Goal: Task Accomplishment & Management: Complete application form

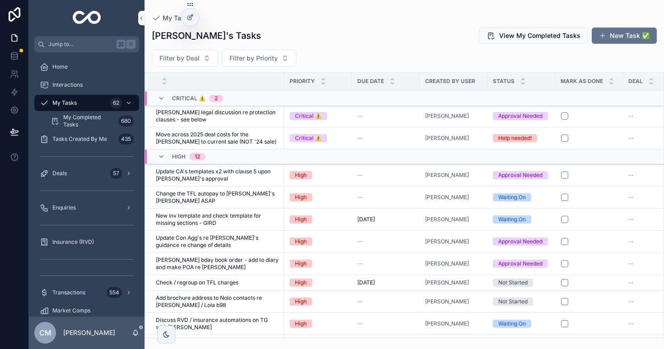
click at [84, 174] on div "Deals 57" at bounding box center [87, 173] width 94 height 14
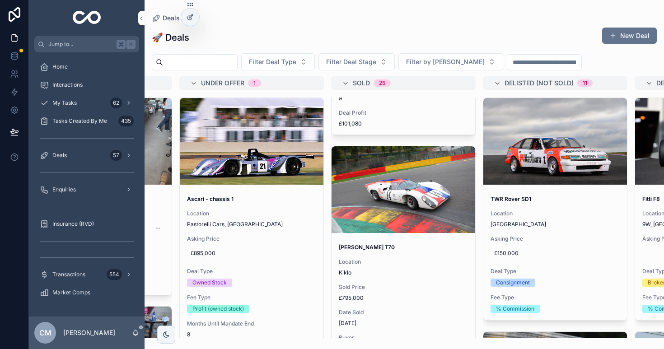
scroll to position [283, 0]
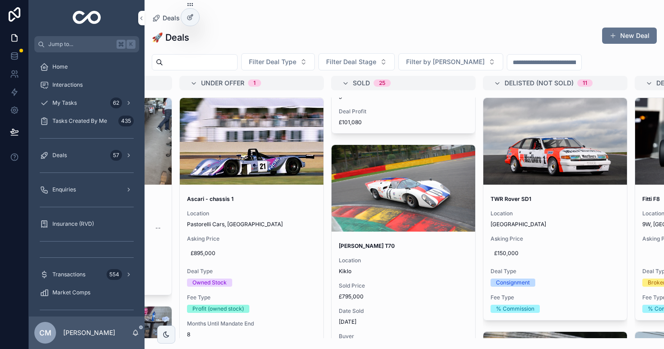
click at [410, 264] on span "Location" at bounding box center [403, 260] width 129 height 7
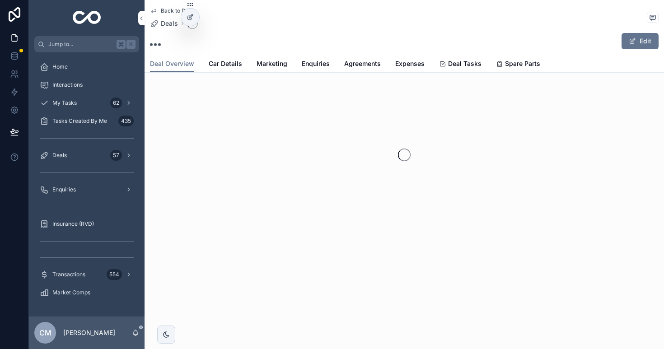
click at [408, 65] on span "Expenses" at bounding box center [410, 63] width 29 height 9
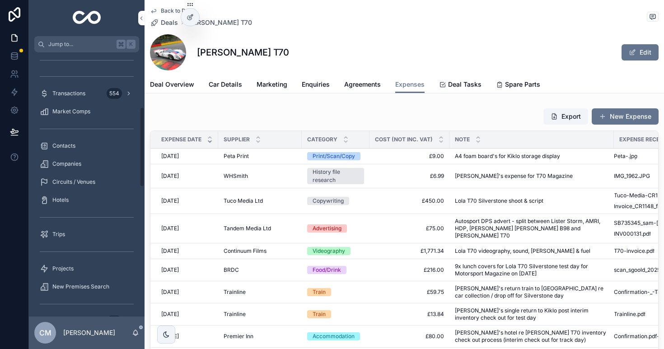
scroll to position [182, 0]
click at [82, 178] on span "Circuits / Venues" at bounding box center [73, 181] width 43 height 7
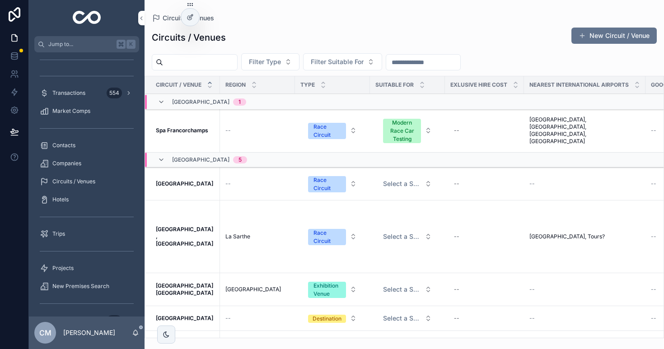
click at [337, 33] on div "Circuits / Venues New Circuit / Venue" at bounding box center [404, 37] width 505 height 21
click at [337, 32] on div "Circuits / Venues New Circuit / Venue" at bounding box center [404, 37] width 505 height 21
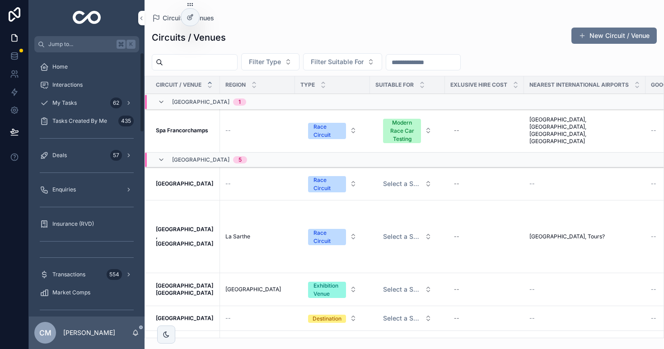
click at [77, 107] on div "My Tasks 62" at bounding box center [87, 103] width 94 height 14
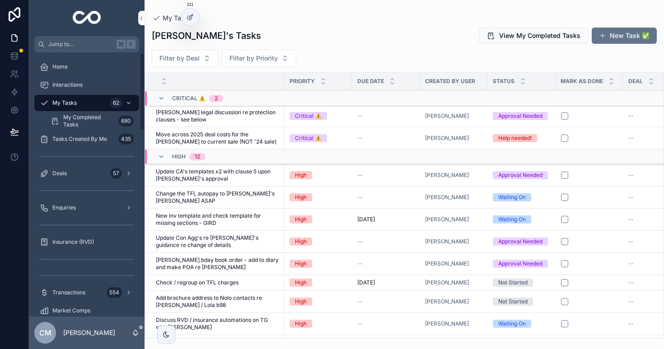
click at [90, 171] on div "Deals 57" at bounding box center [87, 173] width 94 height 14
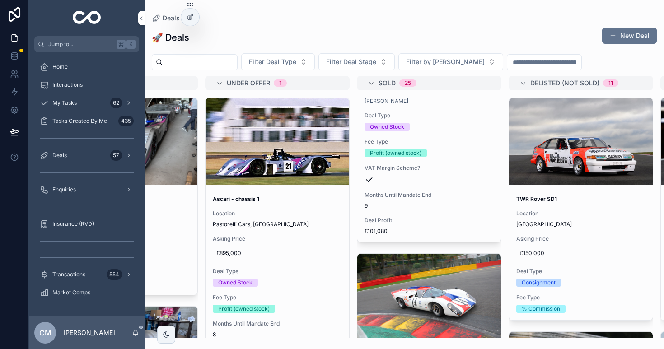
scroll to position [220, 0]
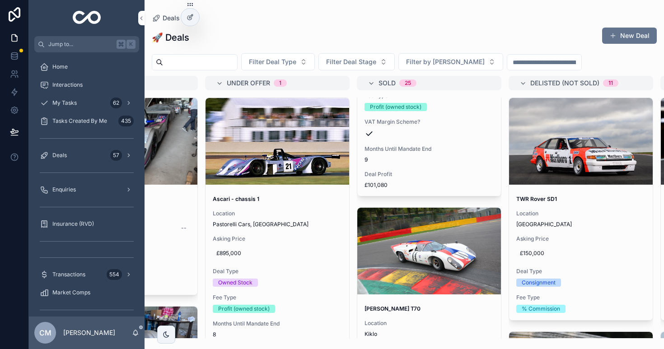
click at [418, 245] on div "scrollable content" at bounding box center [430, 251] width 144 height 87
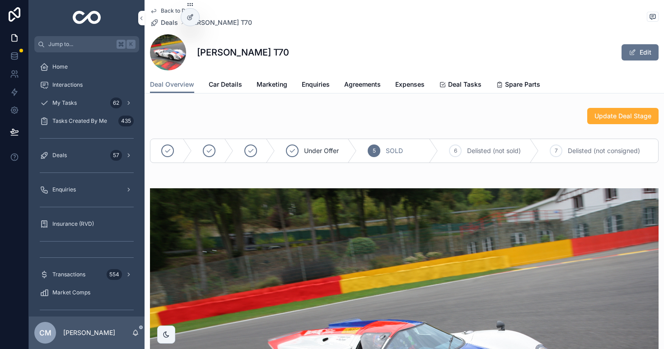
click at [415, 90] on link "Expenses" at bounding box center [410, 85] width 29 height 18
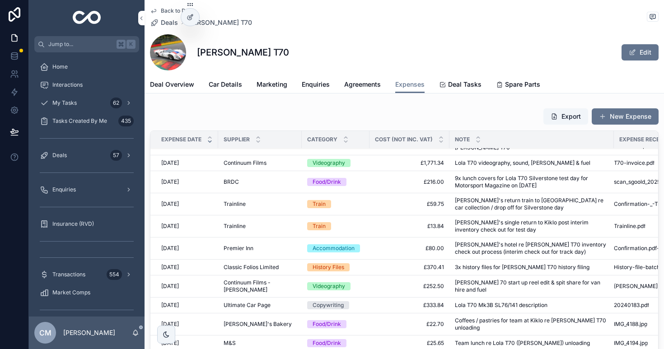
scroll to position [99, 0]
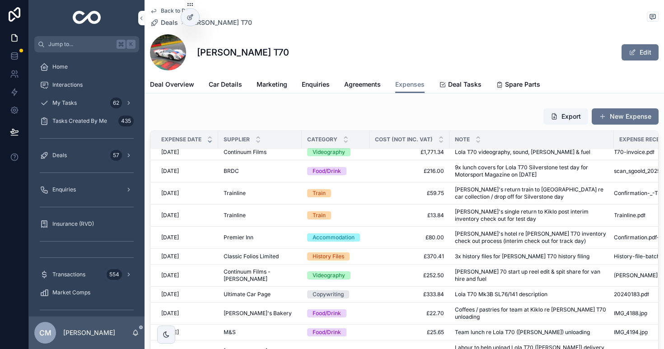
click at [470, 273] on span "[PERSON_NAME] 70 start up reel edit & spit share for van hire and fuel" at bounding box center [532, 276] width 154 height 14
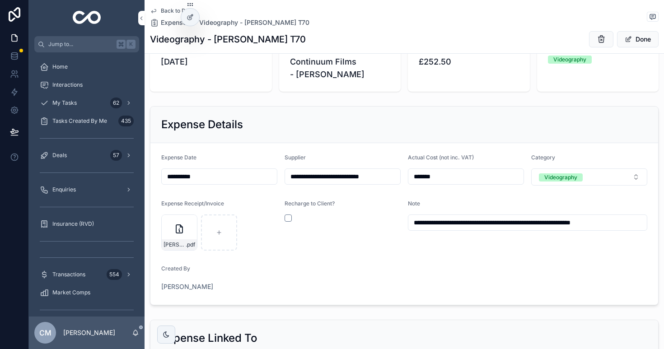
scroll to position [38, 0]
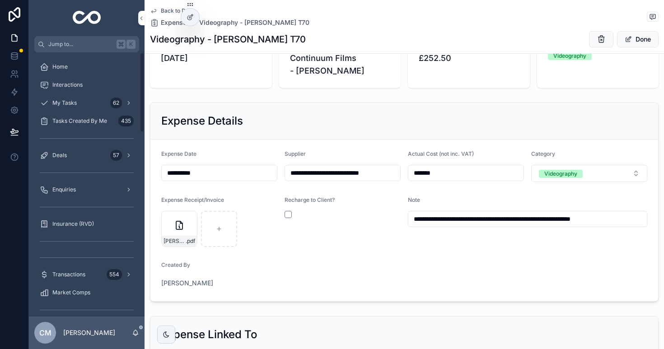
click at [174, 230] on icon "scrollable content" at bounding box center [179, 225] width 11 height 11
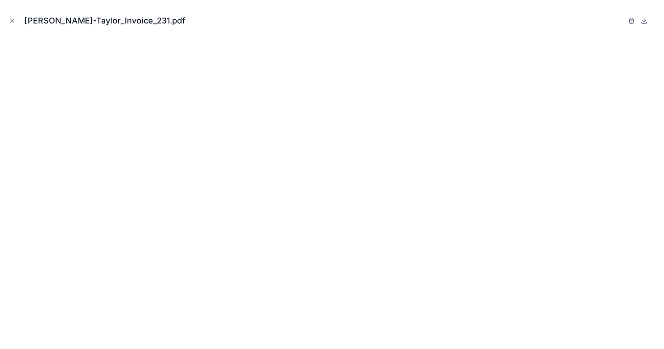
click at [13, 21] on icon "Close modal" at bounding box center [12, 21] width 6 height 6
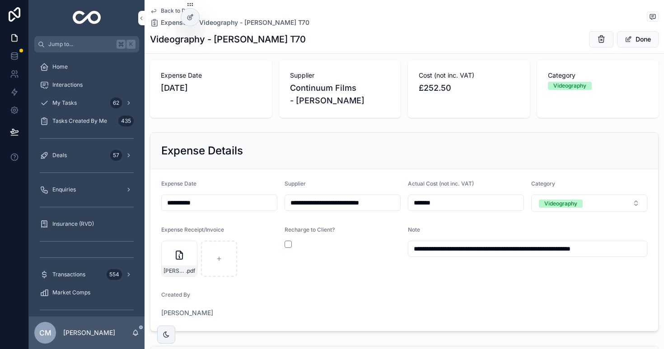
scroll to position [5, 0]
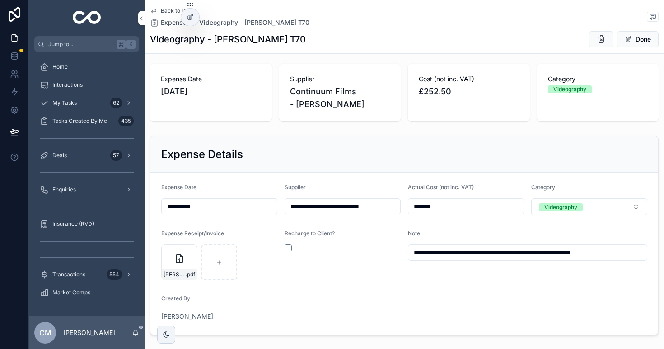
click at [178, 268] on div "[PERSON_NAME]-Taylor_Invoice_231 .pdf" at bounding box center [179, 263] width 36 height 36
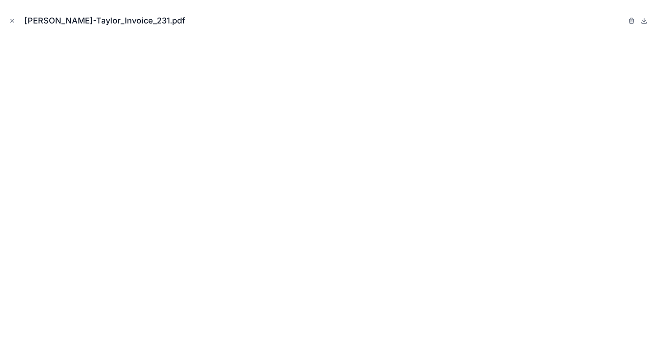
click at [11, 19] on icon "Close modal" at bounding box center [12, 21] width 6 height 6
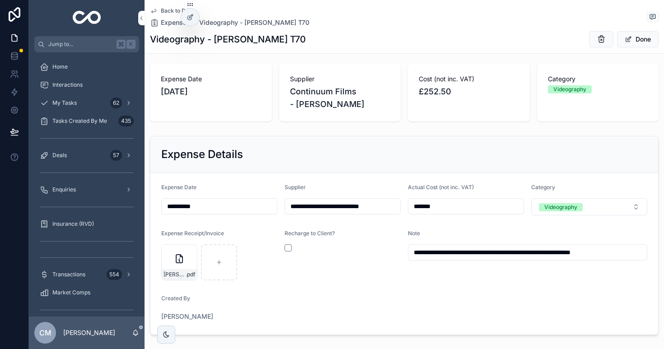
click at [162, 9] on span "Back to Deals" at bounding box center [178, 10] width 35 height 7
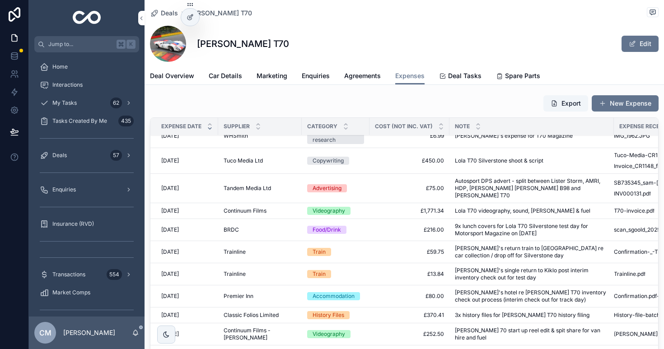
scroll to position [23, 0]
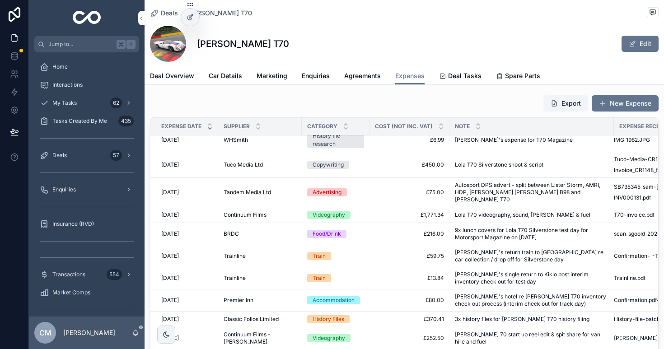
click at [335, 207] on td "Videography" at bounding box center [336, 215] width 68 height 16
click at [317, 213] on div "Videography" at bounding box center [329, 215] width 33 height 8
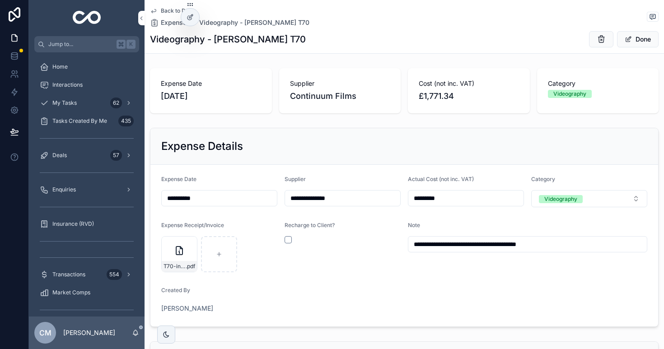
click at [179, 261] on div "T70-invoice .pdf" at bounding box center [179, 266] width 35 height 11
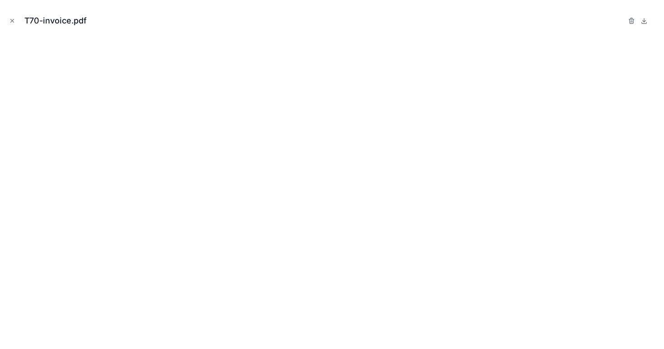
click at [9, 19] on icon "Close modal" at bounding box center [12, 21] width 6 height 6
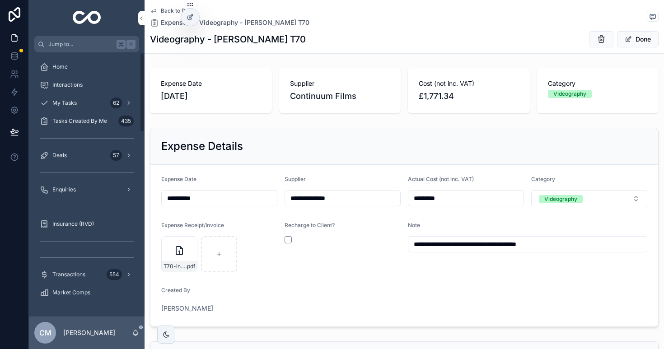
click at [59, 106] on span "My Tasks" at bounding box center [64, 102] width 24 height 7
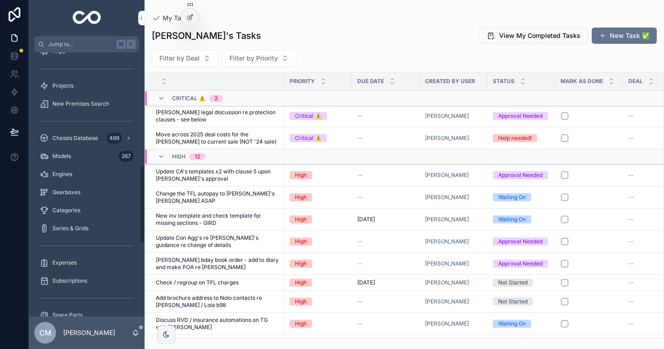
scroll to position [383, 0]
click at [66, 268] on div "Expenses" at bounding box center [87, 262] width 94 height 14
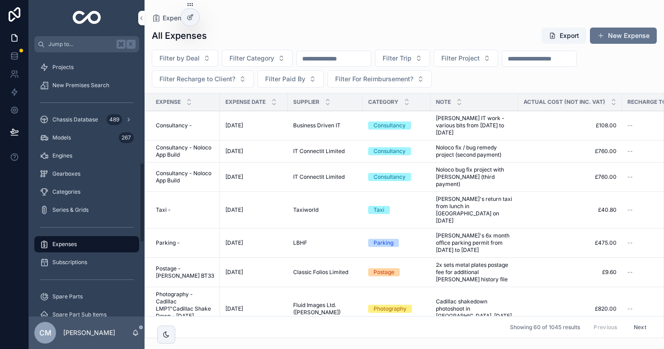
scroll to position [365, 0]
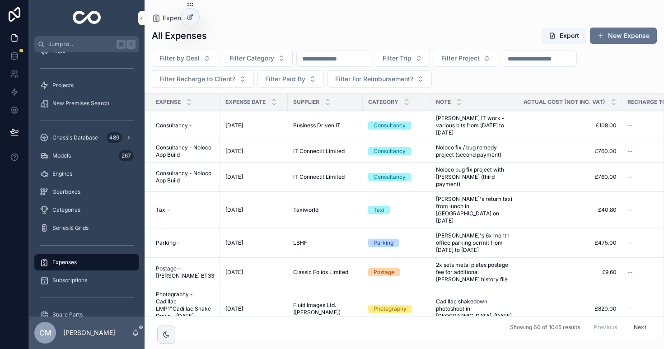
click at [607, 36] on button "New Expense" at bounding box center [623, 36] width 67 height 16
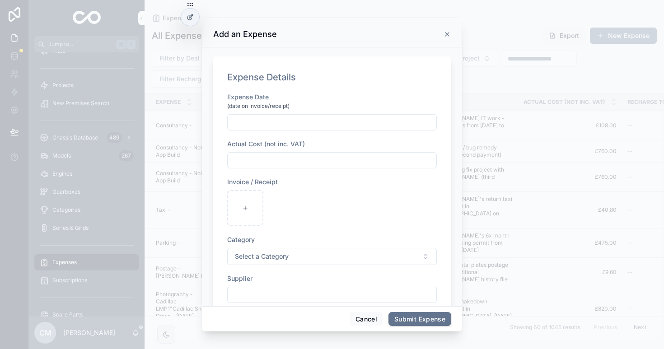
click at [249, 122] on input "scrollable content" at bounding box center [332, 122] width 209 height 13
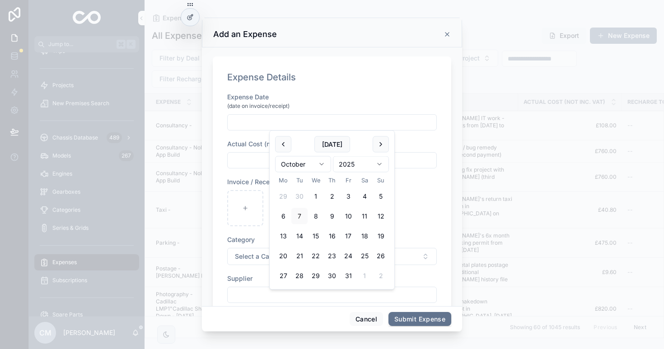
click at [316, 189] on button "1" at bounding box center [316, 196] width 16 height 16
type input "**********"
click at [260, 161] on input "scrollable content" at bounding box center [332, 160] width 209 height 13
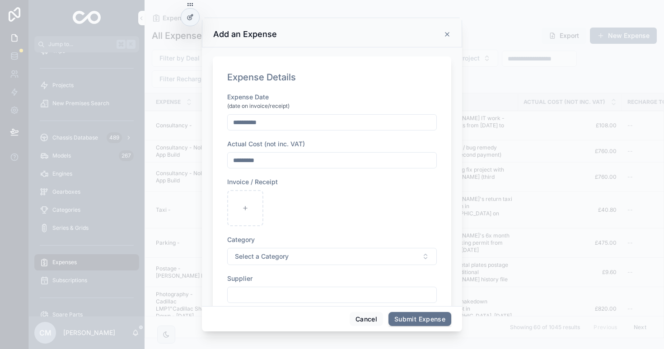
type input "*********"
click at [250, 202] on div "scrollable content" at bounding box center [245, 208] width 36 height 36
type input "**********"
click at [269, 257] on span "Select a Category" at bounding box center [262, 256] width 54 height 9
type input "**"
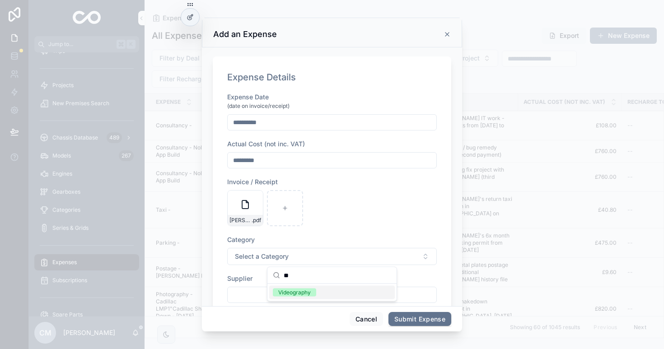
click at [295, 296] on div "Videography" at bounding box center [294, 293] width 33 height 8
click at [273, 294] on input "scrollable content" at bounding box center [332, 295] width 209 height 13
type input "*"
type input "**********"
click at [356, 218] on div "[PERSON_NAME]-Taylor_Invoice_275 .pdf" at bounding box center [332, 208] width 210 height 36
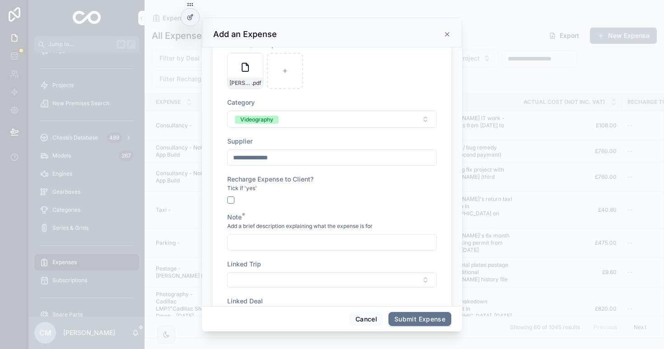
scroll to position [142, 0]
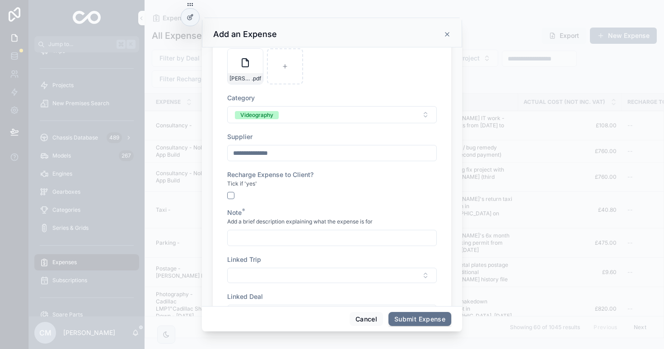
click at [245, 234] on input "scrollable content" at bounding box center [332, 238] width 209 height 13
click at [295, 238] on input "**********" at bounding box center [332, 238] width 209 height 13
click at [304, 237] on input "**********" at bounding box center [332, 238] width 209 height 13
type input "**********"
click at [342, 203] on div "**********" at bounding box center [332, 177] width 210 height 453
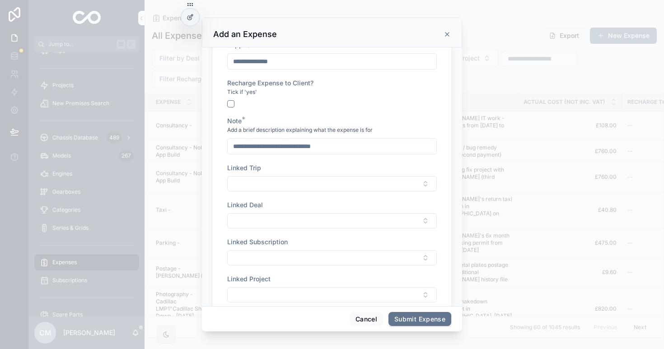
scroll to position [235, 0]
click at [269, 220] on button "Select Button" at bounding box center [332, 219] width 210 height 15
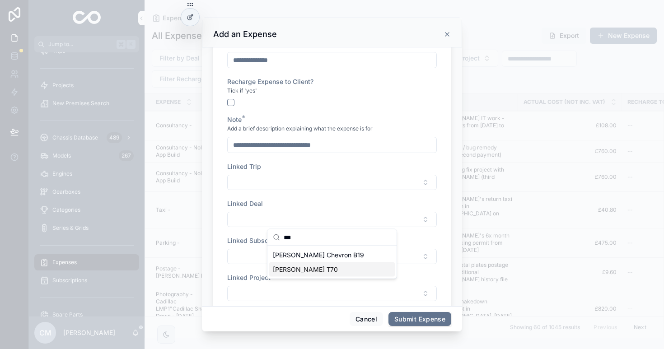
type input "***"
click at [315, 271] on span "[PERSON_NAME] T70" at bounding box center [305, 269] width 65 height 9
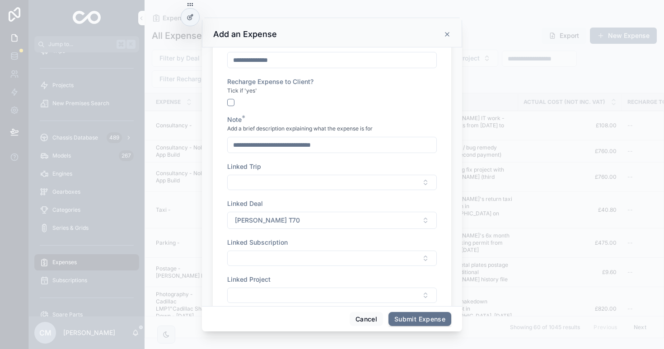
click at [316, 203] on div "Linked Deal" at bounding box center [332, 203] width 210 height 9
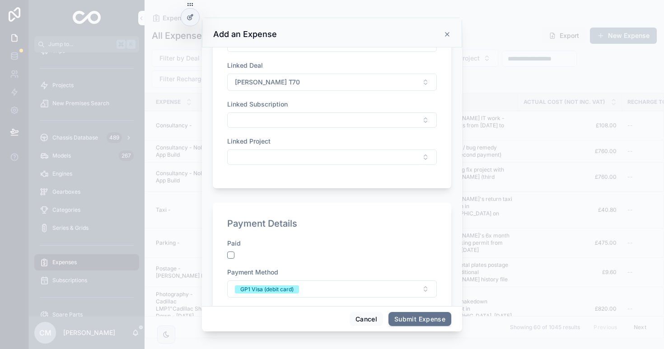
scroll to position [376, 0]
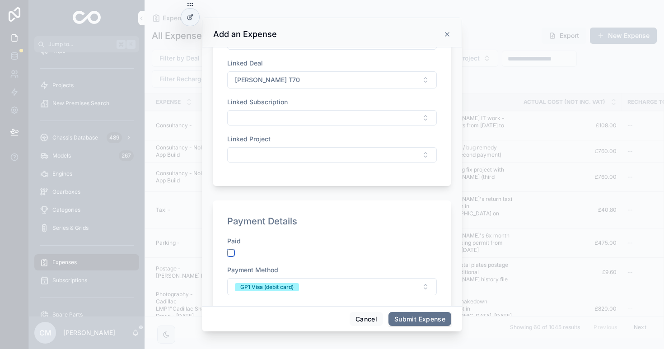
click at [229, 254] on button "scrollable content" at bounding box center [230, 253] width 7 height 7
click at [255, 284] on div "GP1 Visa (debit card)" at bounding box center [266, 287] width 53 height 8
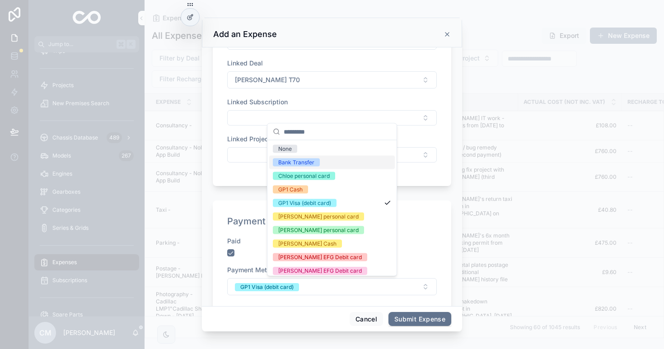
click at [299, 163] on div "Bank Transfer" at bounding box center [296, 163] width 36 height 8
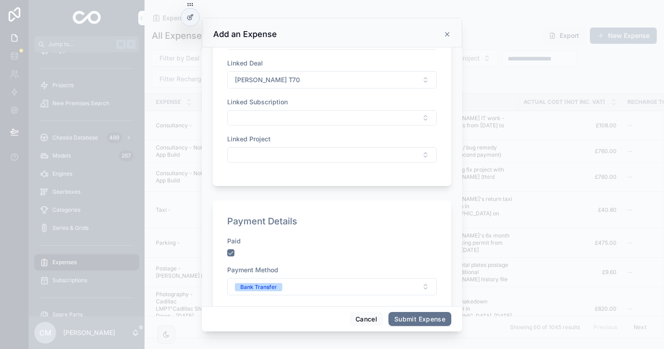
click at [415, 320] on button "Submit Expense" at bounding box center [420, 319] width 63 height 14
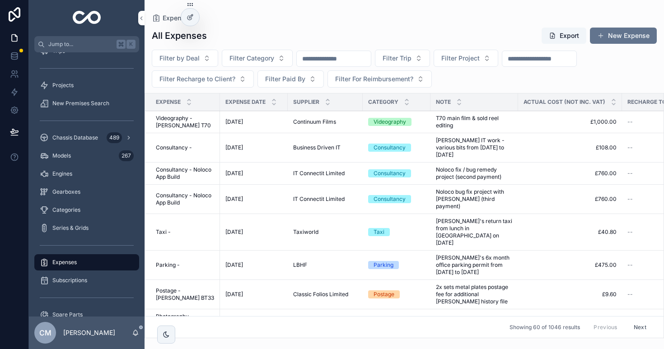
click at [617, 33] on button "New Expense" at bounding box center [623, 36] width 67 height 16
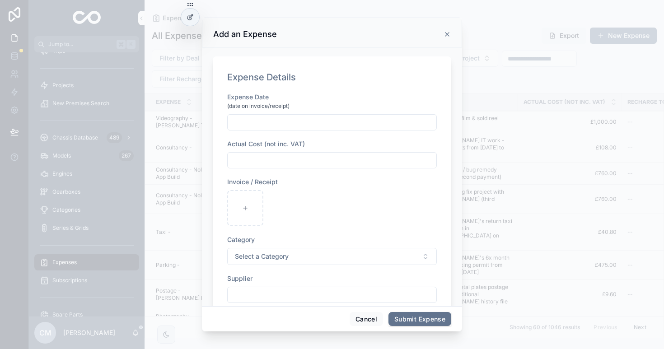
click at [259, 123] on input "scrollable content" at bounding box center [332, 122] width 209 height 13
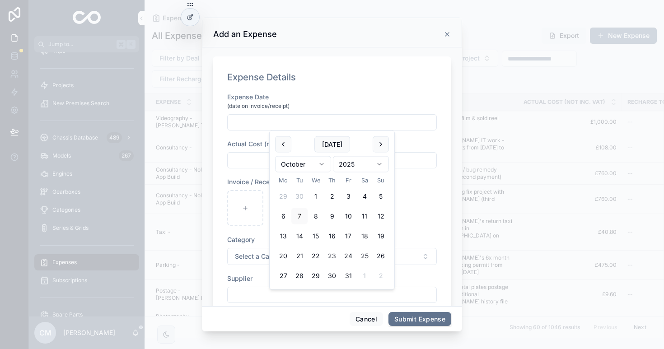
click at [316, 199] on button "1" at bounding box center [316, 196] width 16 height 16
type input "**********"
click at [256, 164] on input "scrollable content" at bounding box center [332, 160] width 209 height 13
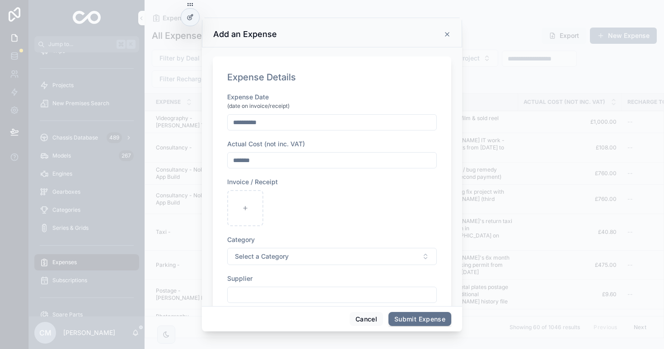
type input "*******"
click at [249, 211] on div "scrollable content" at bounding box center [245, 208] width 36 height 36
type input "**********"
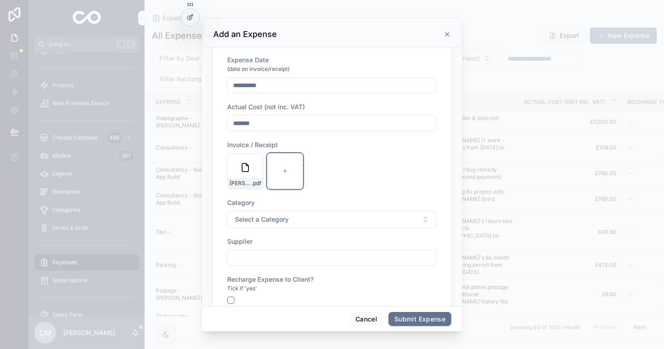
scroll to position [38, 0]
click at [278, 216] on span "Select a Category" at bounding box center [262, 218] width 54 height 9
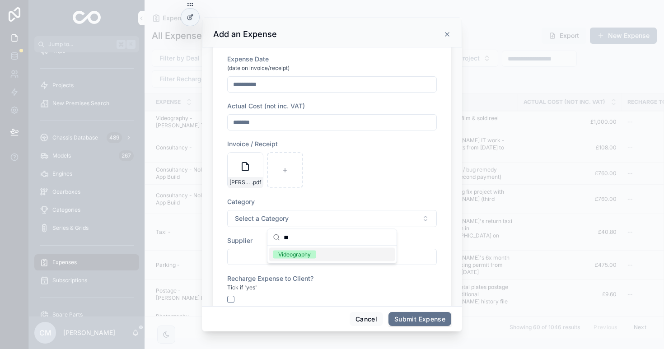
type input "**"
click at [294, 258] on div "Videography" at bounding box center [294, 255] width 33 height 8
click at [264, 260] on input "scrollable content" at bounding box center [332, 257] width 209 height 13
type input "**********"
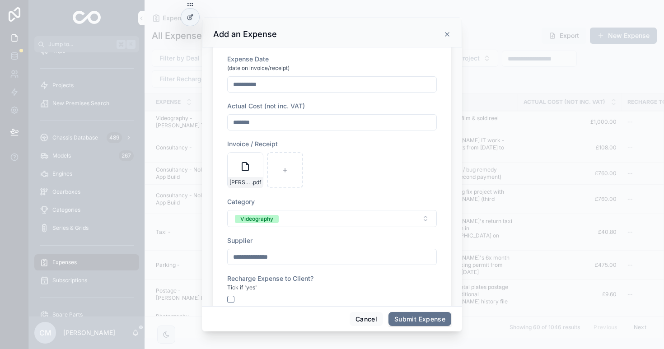
click at [326, 235] on div "**********" at bounding box center [332, 281] width 210 height 453
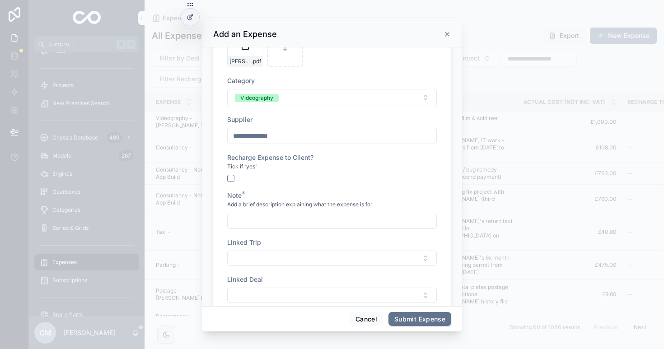
scroll to position [161, 0]
click at [263, 214] on input "scrollable content" at bounding box center [332, 219] width 209 height 13
click at [257, 217] on input "**********" at bounding box center [332, 219] width 209 height 13
click at [311, 217] on input "**********" at bounding box center [332, 219] width 209 height 13
click at [331, 219] on input "**********" at bounding box center [332, 219] width 209 height 13
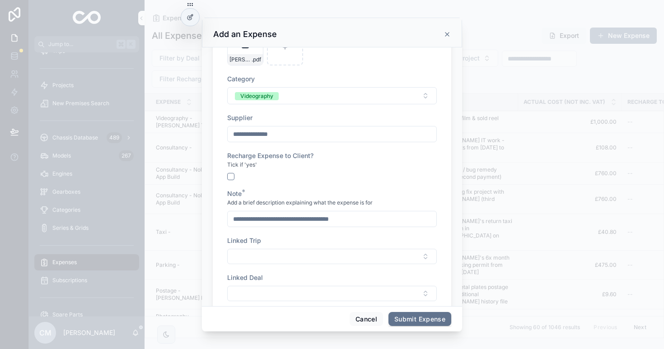
scroll to position [244, 0]
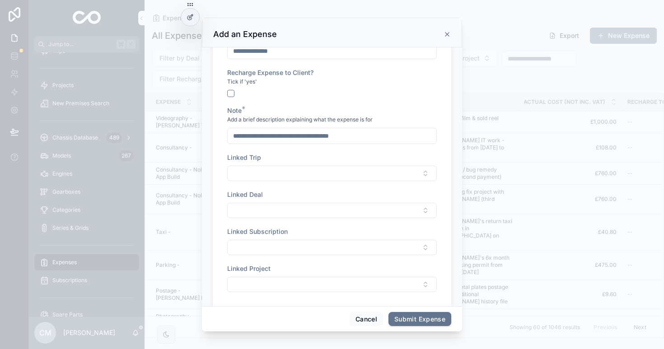
type input "**********"
click at [258, 207] on button "Select Button" at bounding box center [332, 210] width 210 height 15
type input "****"
click at [310, 262] on span "Audi R8 GT3" at bounding box center [292, 260] width 38 height 9
click at [300, 190] on div "Linked Deal" at bounding box center [332, 194] width 210 height 9
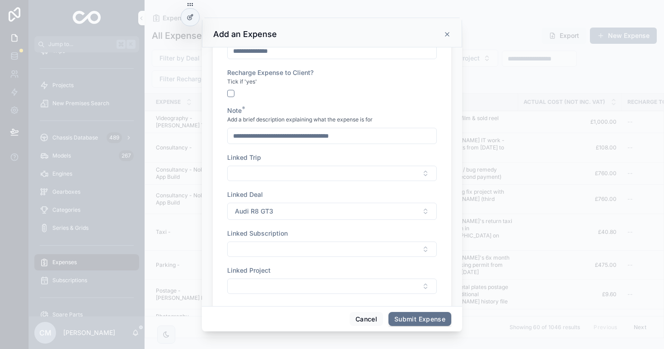
click at [333, 132] on input "**********" at bounding box center [332, 136] width 209 height 13
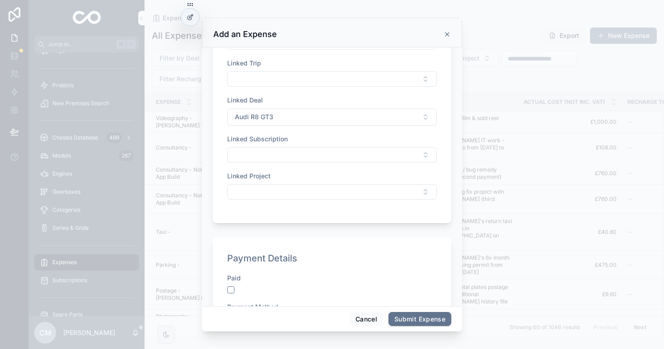
scroll to position [339, 0]
type input "**********"
click at [231, 289] on button "scrollable content" at bounding box center [230, 289] width 7 height 7
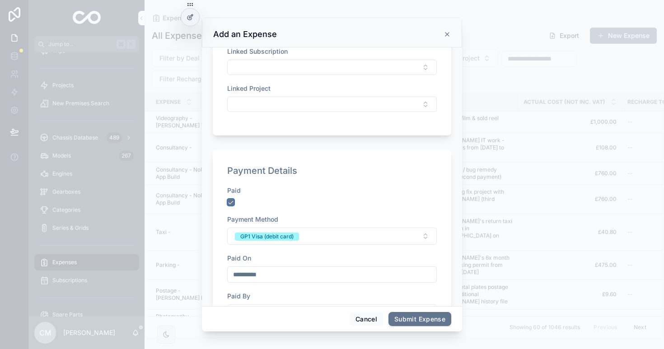
scroll to position [568, 0]
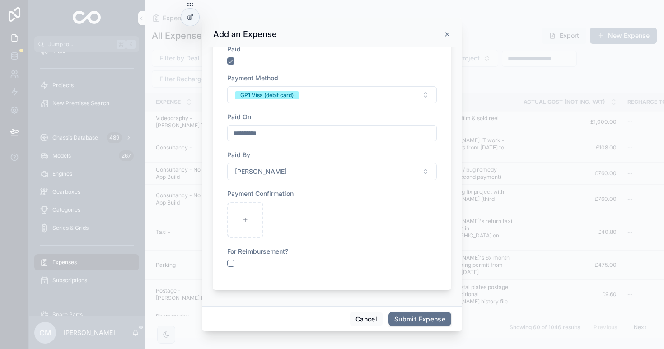
click at [255, 90] on span "GP1 Visa (debit card)" at bounding box center [267, 94] width 64 height 9
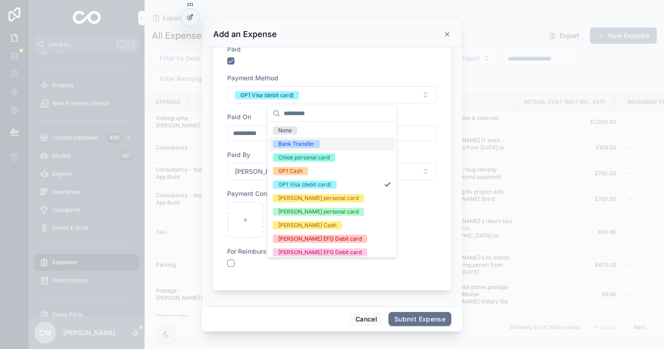
click at [306, 150] on div "Bank Transfer" at bounding box center [332, 144] width 126 height 14
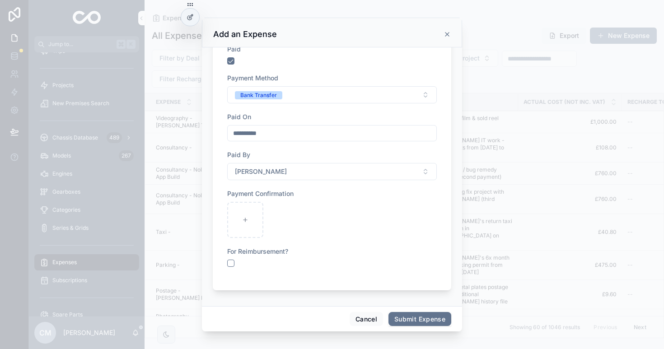
click at [421, 320] on button "Submit Expense" at bounding box center [420, 319] width 63 height 14
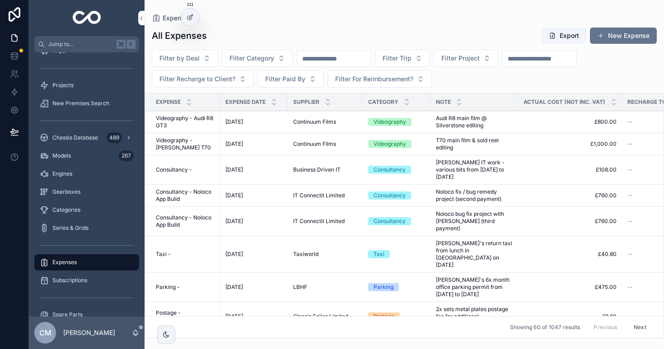
click at [395, 122] on div "Videography" at bounding box center [390, 122] width 33 height 8
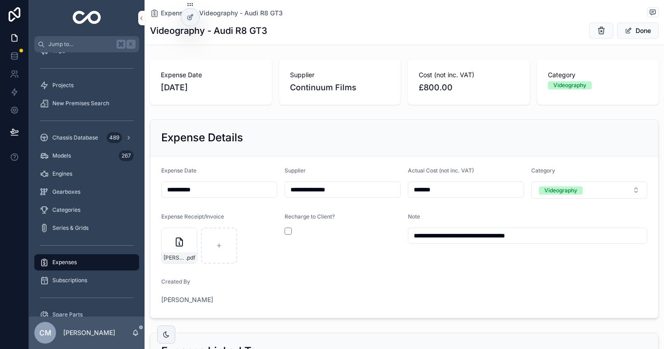
click at [181, 249] on div "[PERSON_NAME]-Taylor_Invoice_276 .pdf" at bounding box center [179, 246] width 36 height 36
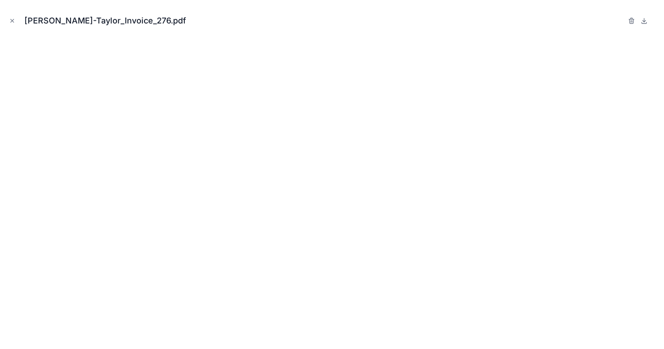
click at [11, 20] on icon "Close modal" at bounding box center [12, 21] width 6 height 6
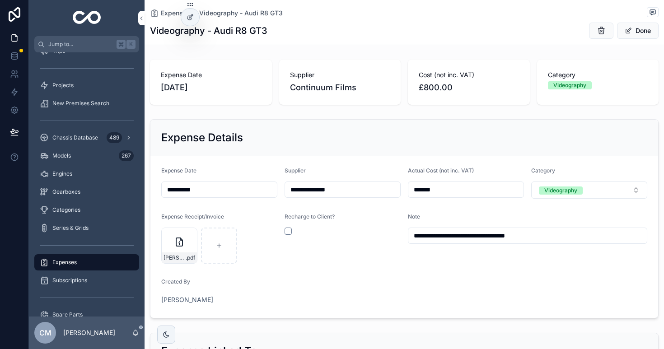
click at [171, 13] on span "Expenses" at bounding box center [175, 13] width 29 height 9
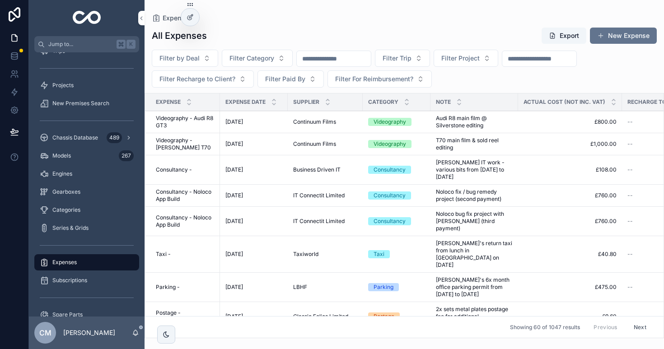
click at [623, 37] on button "New Expense" at bounding box center [623, 36] width 67 height 16
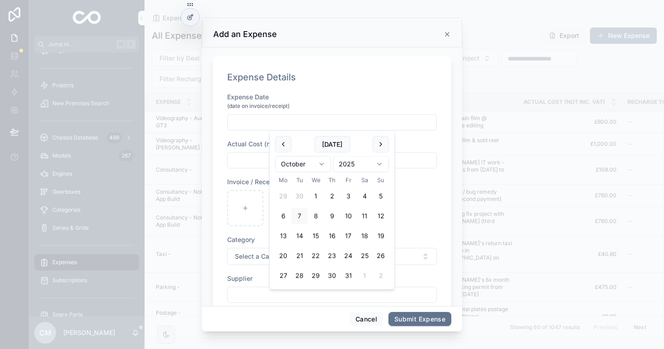
click at [258, 119] on input "scrollable content" at bounding box center [332, 122] width 209 height 13
click at [315, 192] on button "1" at bounding box center [316, 196] width 16 height 16
type input "**********"
click at [254, 161] on input "scrollable content" at bounding box center [332, 160] width 209 height 13
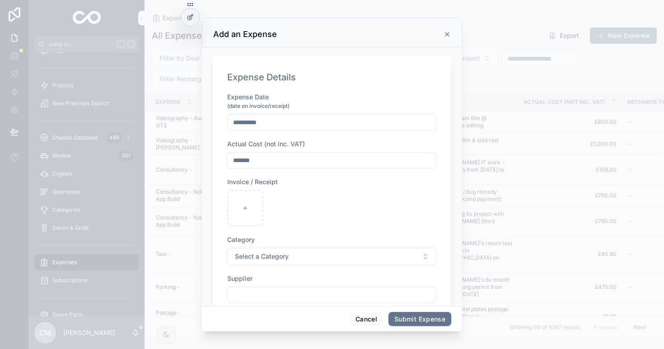
type input "*******"
click at [240, 208] on div "scrollable content" at bounding box center [245, 208] width 36 height 36
type input "**********"
click at [261, 254] on span "Select a Category" at bounding box center [262, 256] width 54 height 9
type input "***"
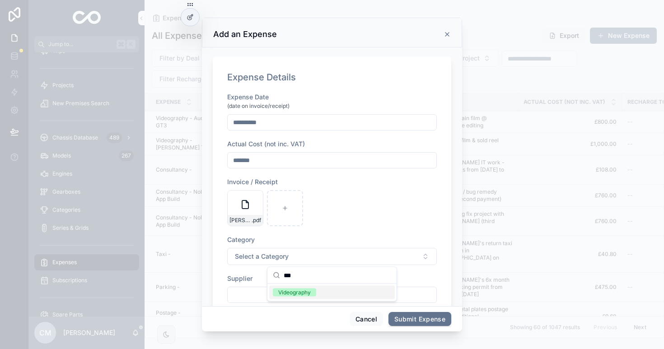
click at [314, 291] on span "Videography" at bounding box center [294, 293] width 43 height 8
click at [346, 207] on div "[PERSON_NAME]-Taylor_Invoice_277 .pdf" at bounding box center [332, 208] width 210 height 36
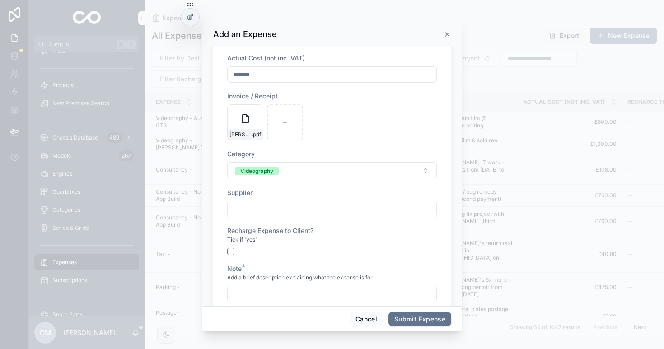
scroll to position [86, 0]
click at [289, 203] on input "scrollable content" at bounding box center [332, 209] width 209 height 13
type input "**********"
click at [265, 295] on input "scrollable content" at bounding box center [332, 293] width 209 height 13
type input "**********"
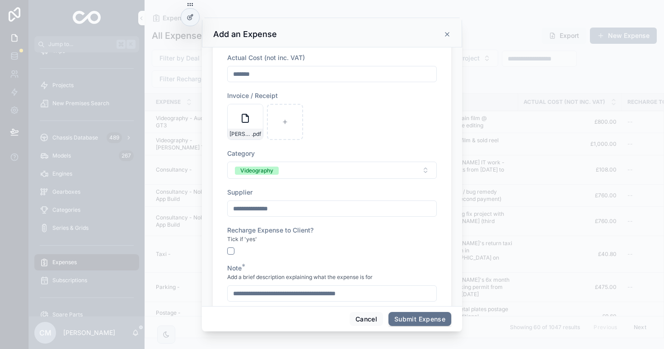
click at [336, 278] on span "Add a brief description explaining what the expense is for" at bounding box center [300, 277] width 146 height 7
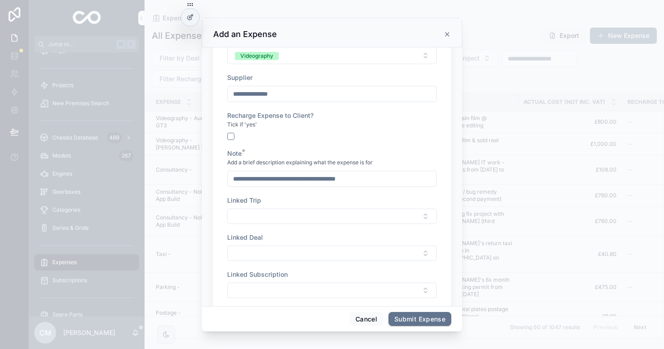
click at [269, 256] on button "Select Button" at bounding box center [332, 253] width 210 height 15
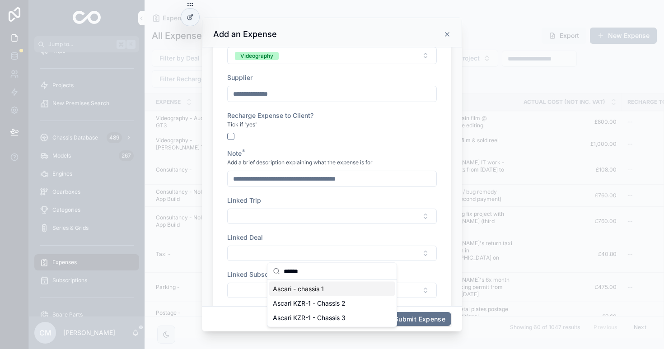
type input "******"
click at [327, 289] on div "Ascari - chassis 1" at bounding box center [332, 289] width 126 height 14
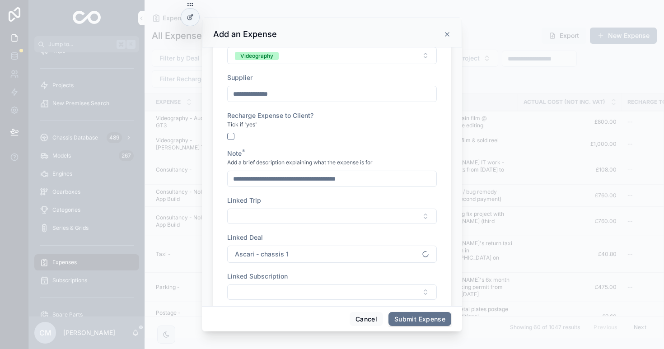
click at [310, 236] on div "Linked Deal" at bounding box center [332, 237] width 210 height 9
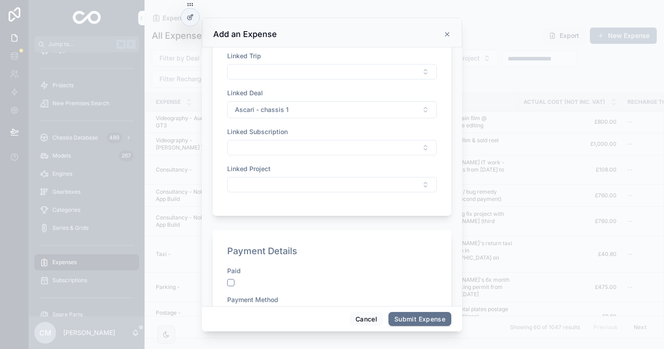
scroll to position [360, 0]
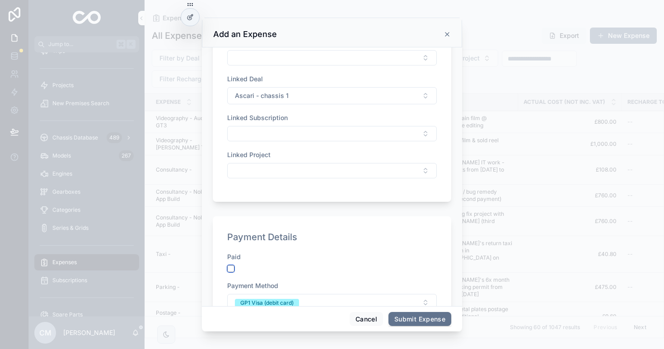
click at [233, 266] on button "scrollable content" at bounding box center [230, 268] width 7 height 7
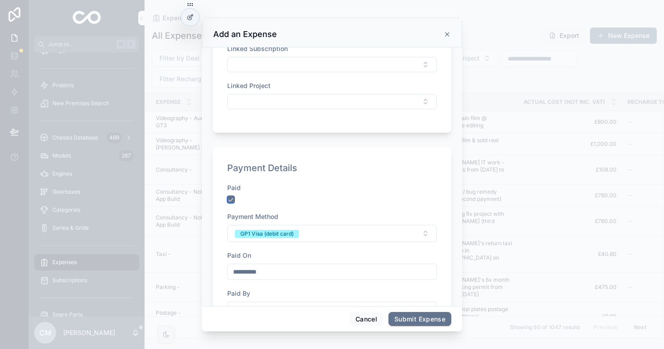
scroll to position [429, 0]
click at [286, 225] on button "GP1 Visa (debit card)" at bounding box center [332, 233] width 210 height 17
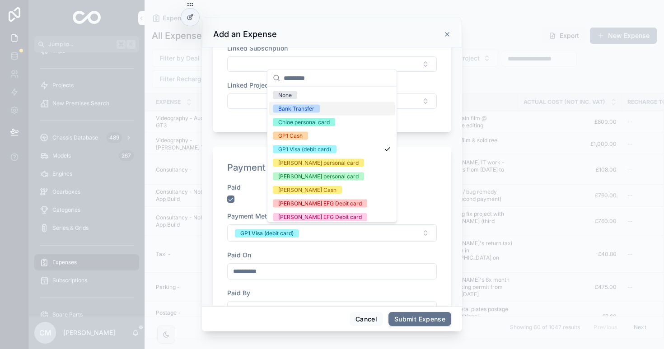
click at [295, 111] on div "Bank Transfer" at bounding box center [296, 109] width 36 height 8
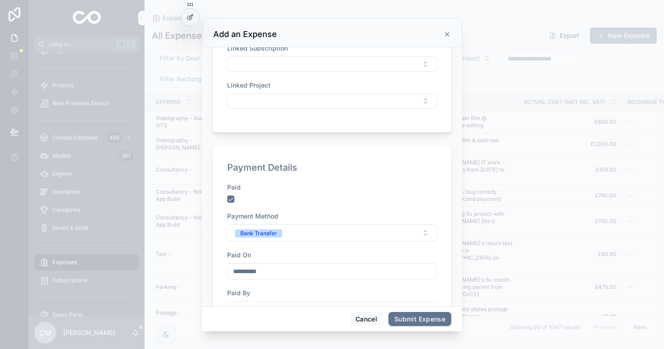
click at [331, 251] on div "Paid On" at bounding box center [332, 255] width 210 height 9
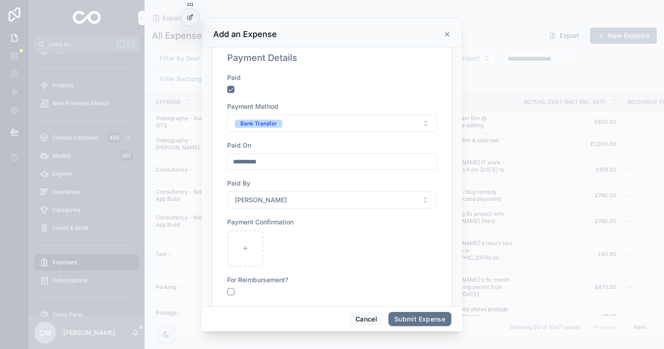
scroll to position [540, 0]
click at [414, 315] on button "Submit Expense" at bounding box center [420, 319] width 63 height 14
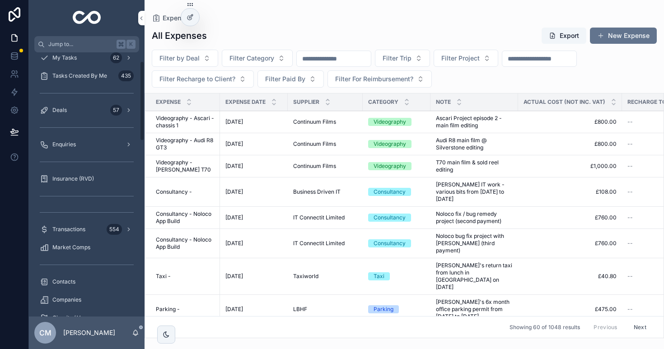
scroll to position [3, 0]
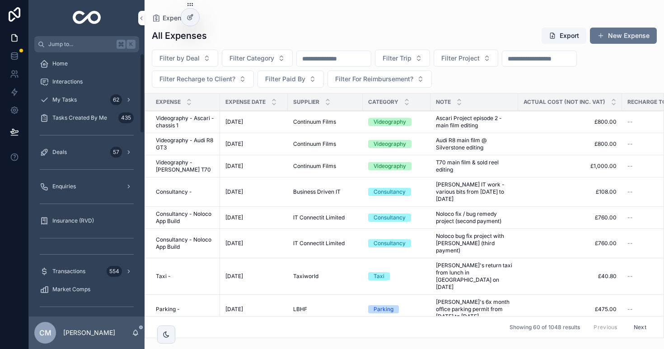
click at [73, 152] on div "Deals 57" at bounding box center [87, 152] width 94 height 14
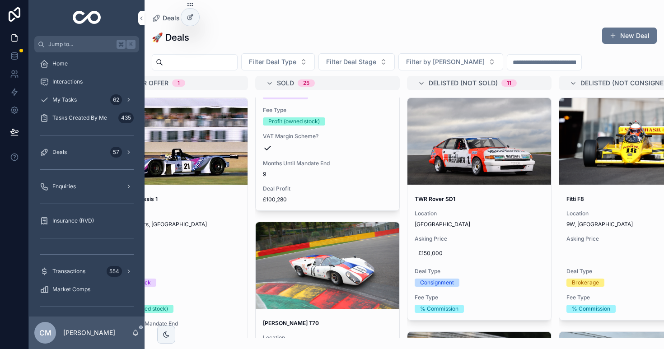
scroll to position [210, 0]
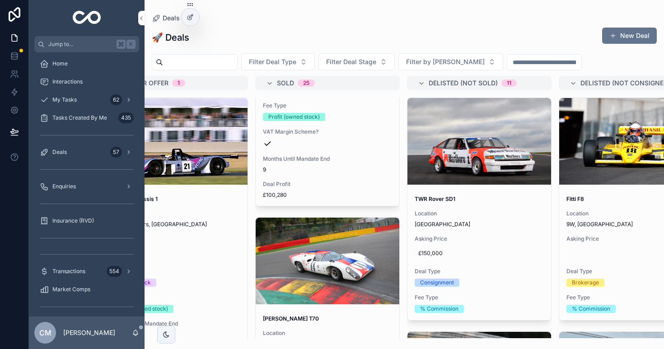
click at [335, 251] on div "scrollable content" at bounding box center [328, 261] width 144 height 87
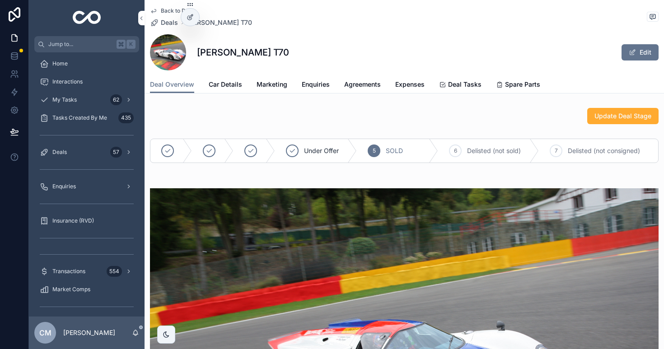
click at [408, 84] on span "Expenses" at bounding box center [410, 84] width 29 height 9
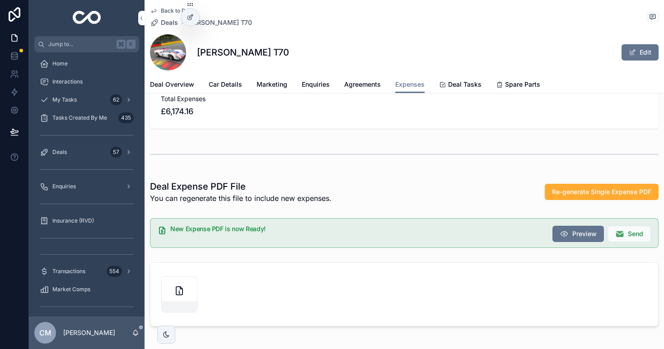
scroll to position [335, 0]
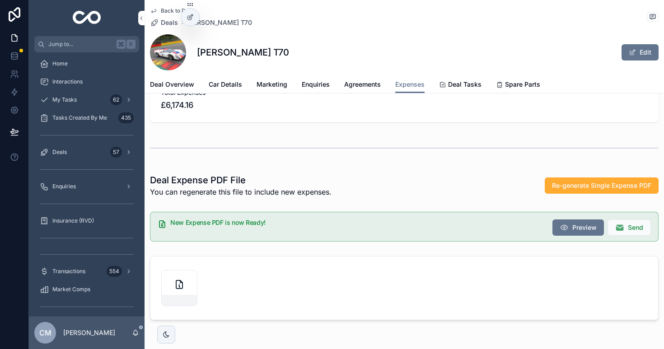
click at [583, 227] on span "Preview" at bounding box center [585, 227] width 24 height 9
click at [598, 188] on span "Re-generate Single Expense PDF" at bounding box center [601, 185] width 99 height 9
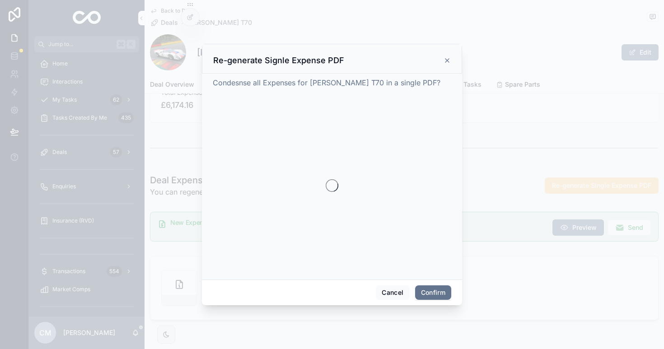
click at [433, 292] on button "Confirm" at bounding box center [433, 293] width 36 height 14
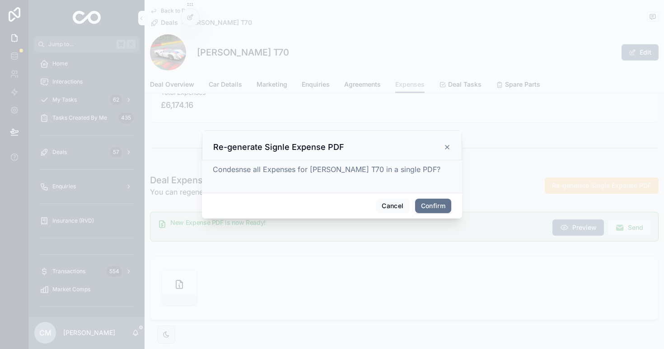
click at [426, 205] on button "Confirm" at bounding box center [433, 206] width 36 height 14
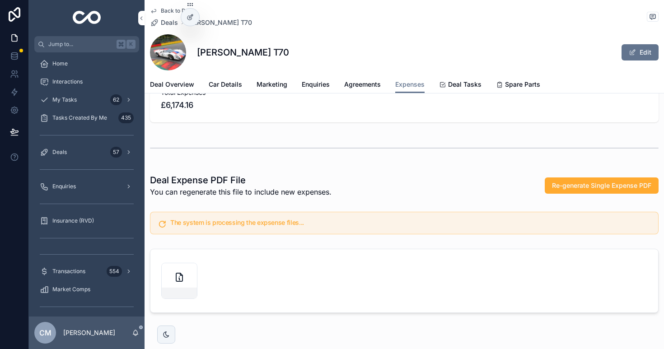
scroll to position [325, 0]
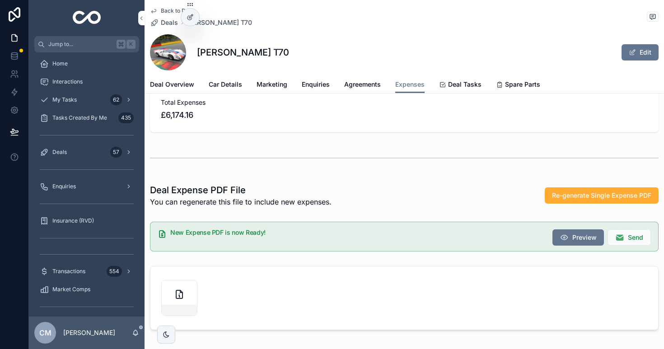
click at [573, 238] on span "Preview" at bounding box center [585, 237] width 24 height 9
click at [177, 297] on icon "scrollable content" at bounding box center [179, 294] width 11 height 11
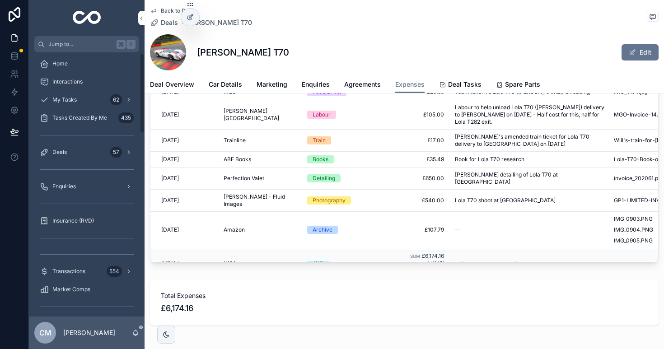
scroll to position [0, 0]
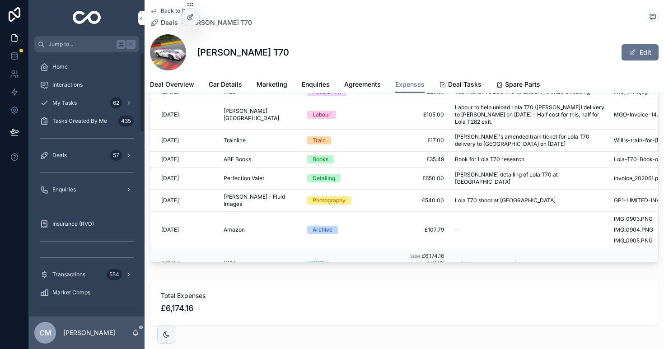
click at [92, 105] on div "My Tasks 62" at bounding box center [87, 103] width 94 height 14
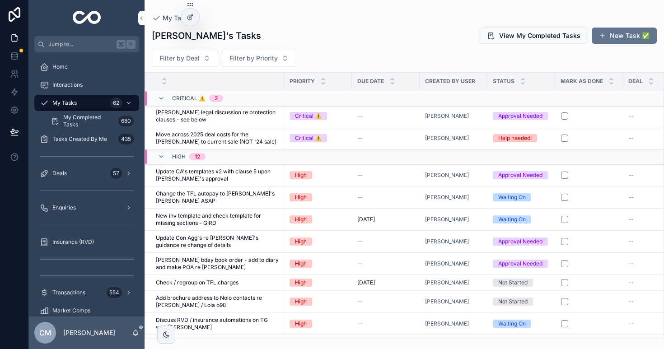
click at [631, 35] on button "New Task ✅" at bounding box center [624, 36] width 65 height 16
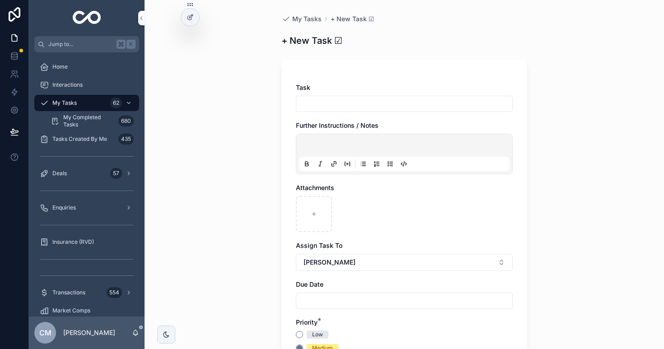
click at [352, 94] on div "Task" at bounding box center [404, 97] width 217 height 29
click at [345, 104] on input "scrollable content" at bounding box center [405, 104] width 216 height 13
type input "**********"
click at [317, 207] on div "scrollable content" at bounding box center [314, 214] width 36 height 36
click at [303, 213] on div "scrollable content" at bounding box center [314, 214] width 36 height 36
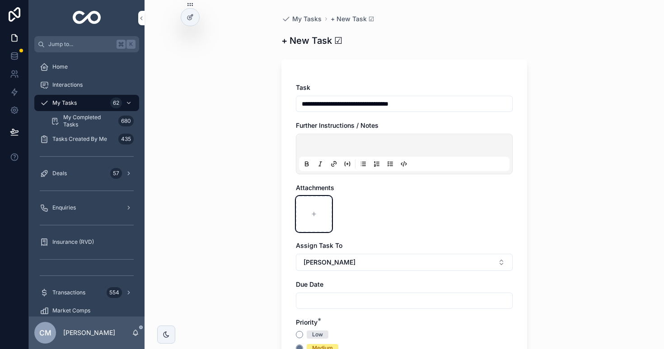
type input "**********"
click at [438, 217] on div "2024 Driver Fees & Terms .pages 2024 Driver Fees & Terms .pdf" at bounding box center [404, 214] width 217 height 36
click at [320, 298] on input "scrollable content" at bounding box center [405, 301] width 216 height 13
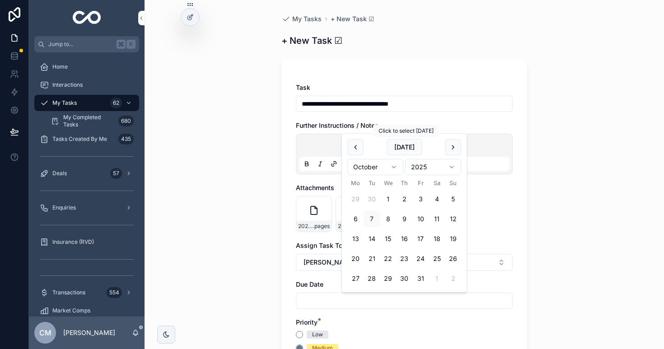
click at [409, 148] on button "[DATE]" at bounding box center [405, 147] width 36 height 16
click at [406, 217] on button "9" at bounding box center [404, 219] width 16 height 16
type input "**********"
click at [496, 222] on div "2024 Driver Fees & Terms .pages 2024 Driver Fees & Terms .pdf" at bounding box center [404, 214] width 217 height 36
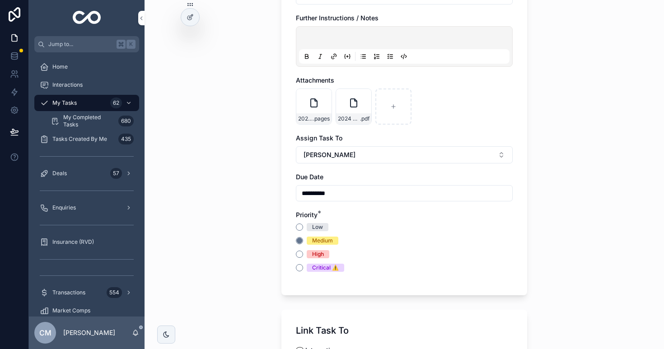
scroll to position [187, 0]
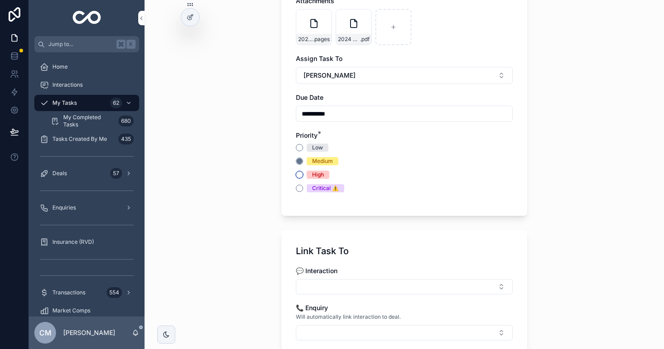
click at [299, 175] on button "High" at bounding box center [299, 174] width 7 height 7
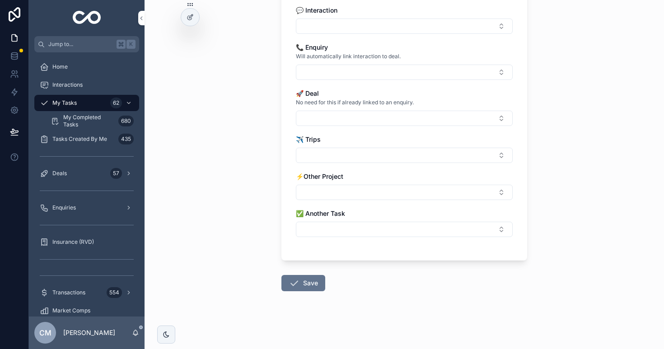
click at [291, 288] on icon "scrollable content" at bounding box center [294, 283] width 11 height 11
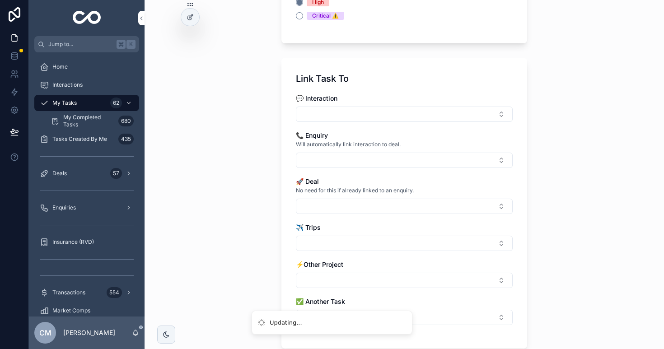
scroll to position [298, 0]
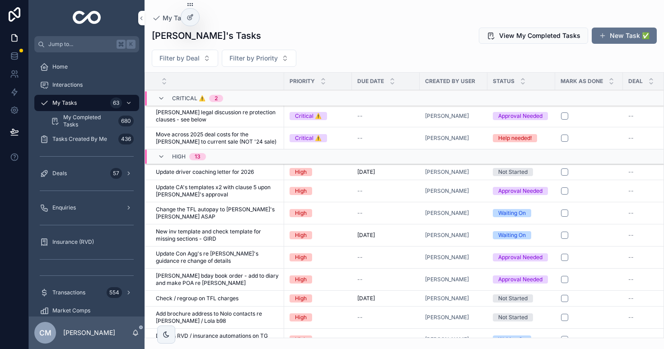
click at [627, 38] on button "New Task ✅" at bounding box center [624, 36] width 65 height 16
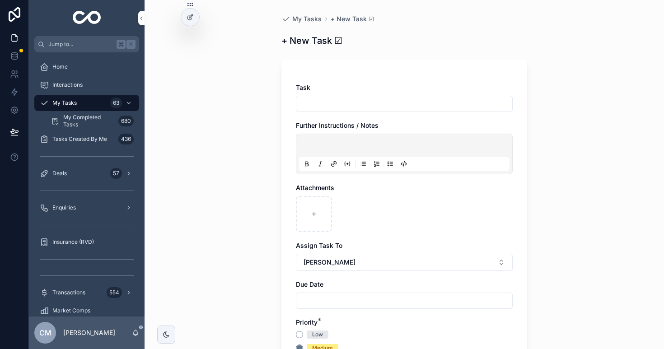
click at [327, 102] on input "scrollable content" at bounding box center [405, 104] width 216 height 13
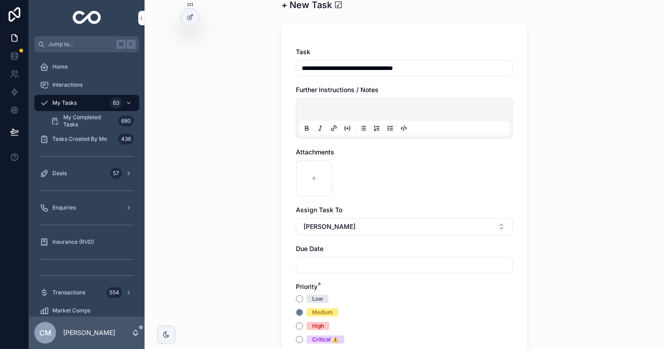
scroll to position [50, 0]
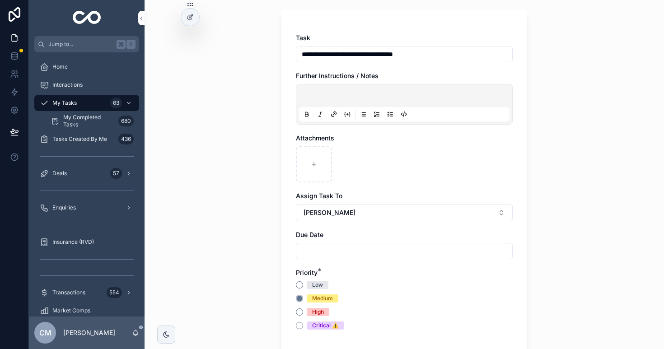
type input "**********"
click at [315, 254] on input "scrollable content" at bounding box center [405, 251] width 216 height 13
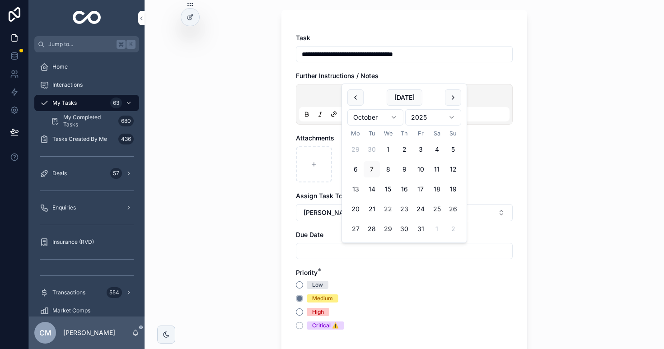
click at [403, 100] on button "[DATE]" at bounding box center [405, 98] width 36 height 16
type input "**********"
click at [367, 170] on button "7" at bounding box center [372, 169] width 16 height 16
click at [362, 278] on div "Priority * Low Medium High Critical ⚠️️" at bounding box center [404, 299] width 217 height 61
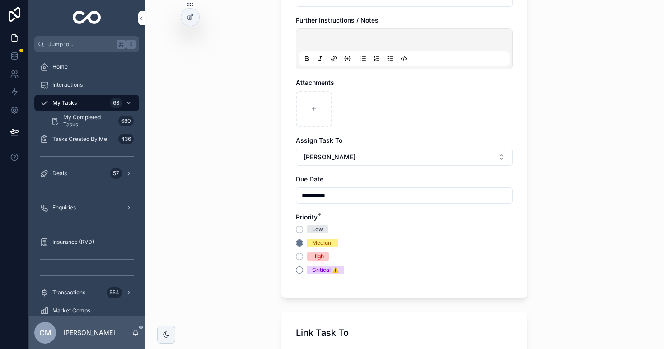
scroll to position [129, 0]
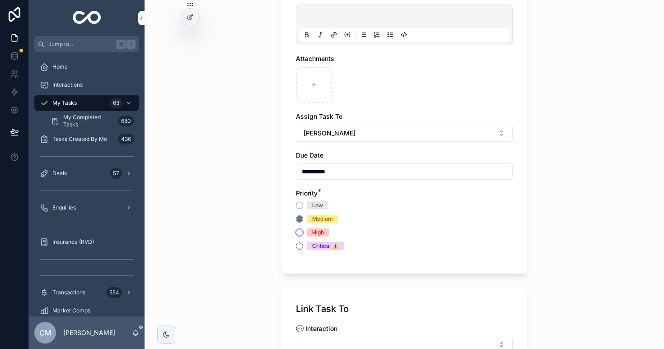
click at [302, 233] on button "High" at bounding box center [299, 232] width 7 height 7
click at [409, 249] on div "Critical ⚠️️" at bounding box center [404, 246] width 217 height 8
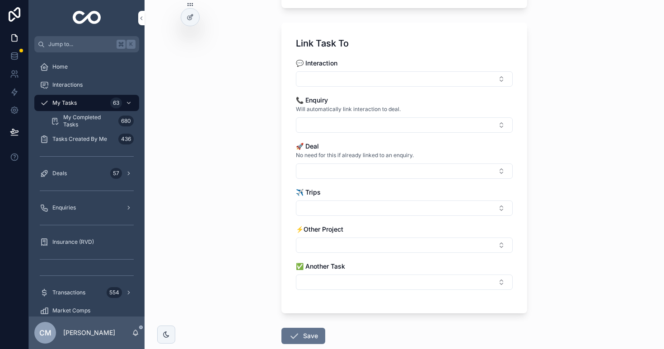
scroll to position [405, 0]
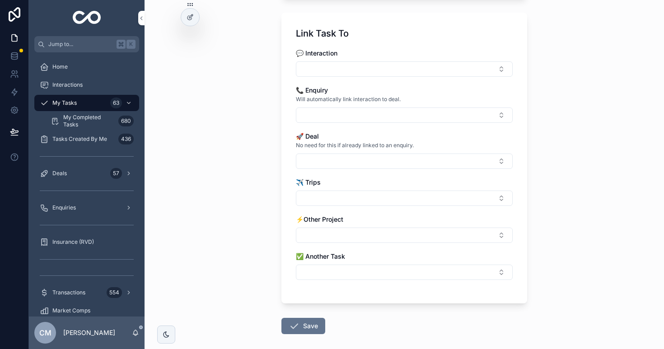
click at [312, 320] on button "Save" at bounding box center [304, 326] width 44 height 16
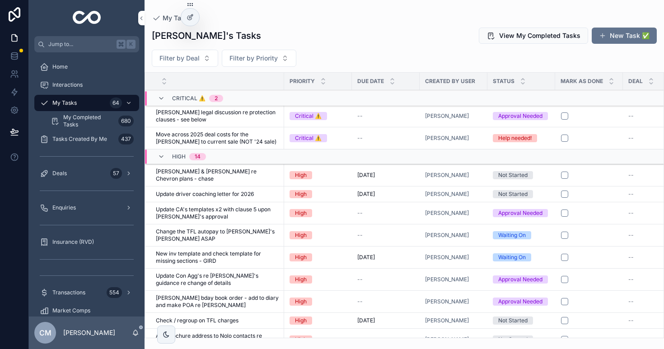
click at [520, 173] on div "Not Started" at bounding box center [513, 175] width 29 height 8
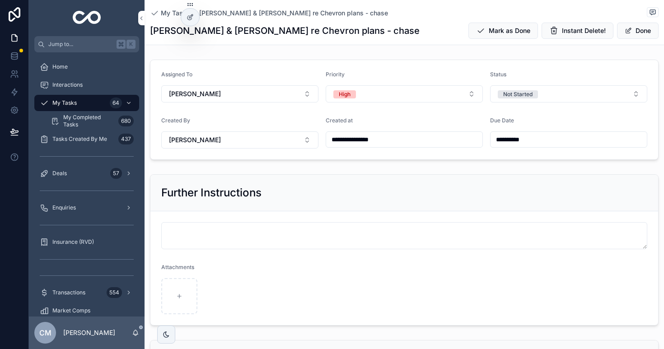
click at [584, 93] on button "Not Started" at bounding box center [568, 93] width 157 height 17
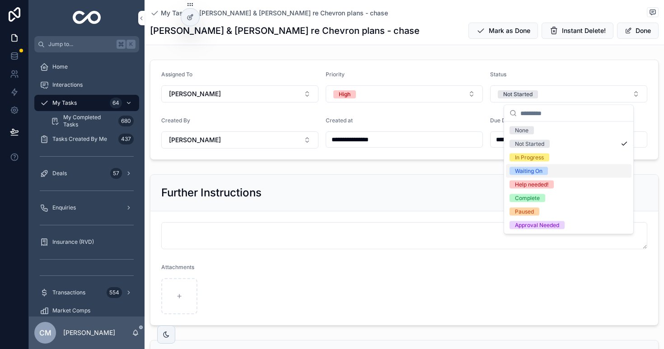
click at [537, 166] on div "Waiting On" at bounding box center [569, 172] width 126 height 14
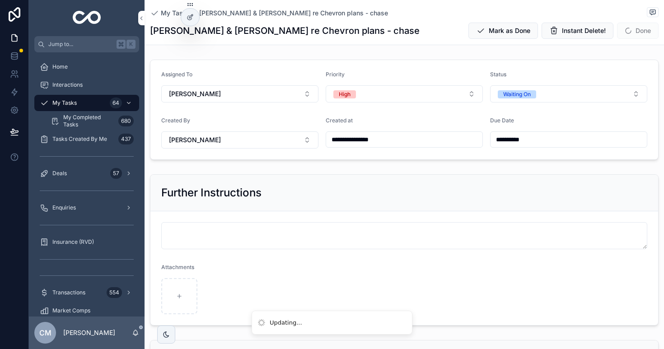
click at [164, 12] on span "My Tasks" at bounding box center [175, 13] width 29 height 9
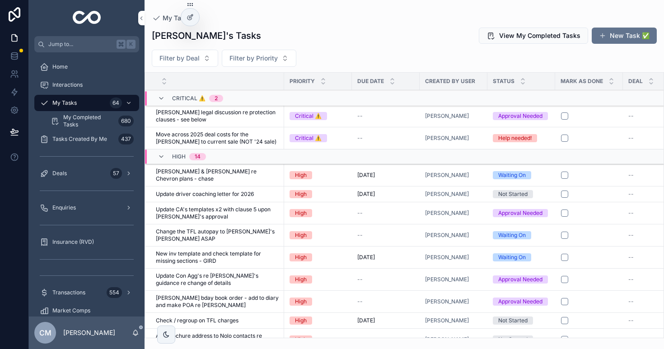
click at [377, 18] on div "My Tasks" at bounding box center [404, 17] width 505 height 7
